Goal: Information Seeking & Learning: Learn about a topic

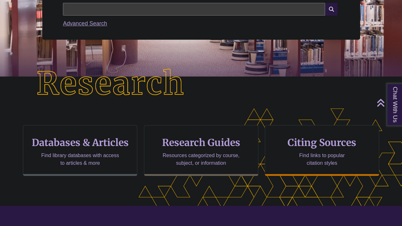
scroll to position [107, 0]
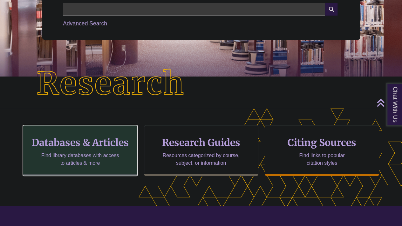
click at [90, 139] on h3 "Databases & Articles" at bounding box center [79, 142] width 103 height 12
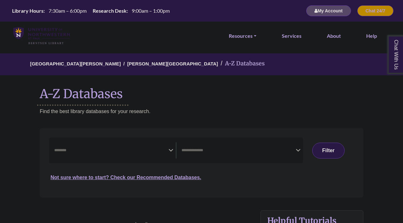
select select "Database Subject Filter"
select select "Database Types Filter"
select select "Database Subject Filter"
select select "Database Types Filter"
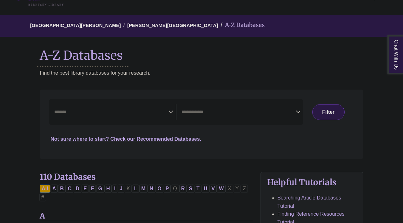
scroll to position [39, 0]
click at [171, 111] on icon "Search filters" at bounding box center [171, 111] width 5 height 10
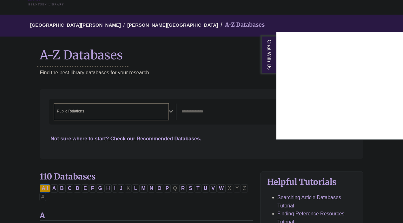
scroll to position [237, 0]
click at [171, 110] on div "Chat With Us" at bounding box center [201, 111] width 403 height 223
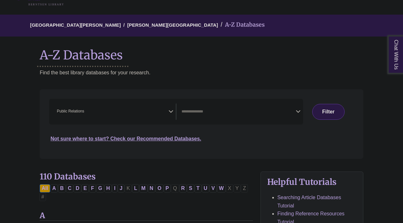
click at [171, 110] on icon "Search filters" at bounding box center [171, 111] width 5 height 10
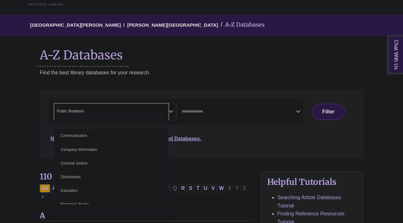
scroll to position [133, 0]
select select "*****"
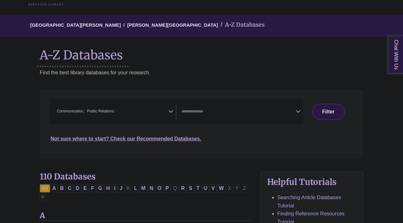
click at [171, 112] on icon "Search filters" at bounding box center [171, 111] width 5 height 10
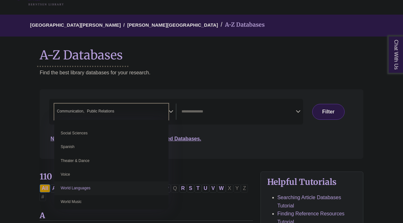
scroll to position [565, 0]
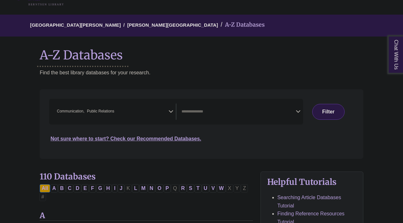
click at [216, 148] on div "Search filters" at bounding box center [201, 124] width 316 height 64
click at [296, 108] on icon "Search filters" at bounding box center [298, 111] width 5 height 10
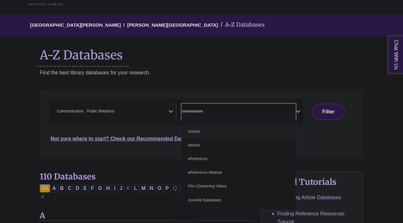
select select "*****"
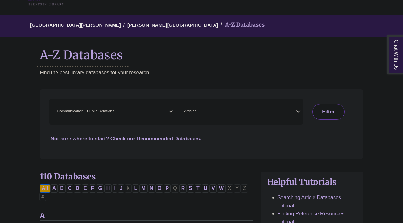
click at [331, 108] on button "Filter" at bounding box center [328, 112] width 32 height 16
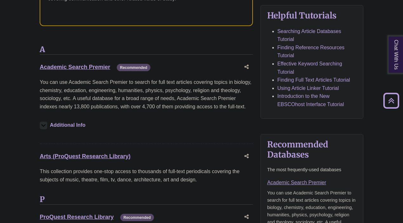
scroll to position [346, 0]
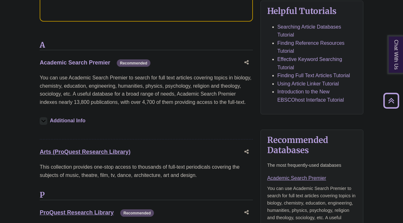
click at [82, 59] on link "Academic Search Premier This link opens in a new window" at bounding box center [75, 62] width 70 height 6
